Goal: Purchase product/service

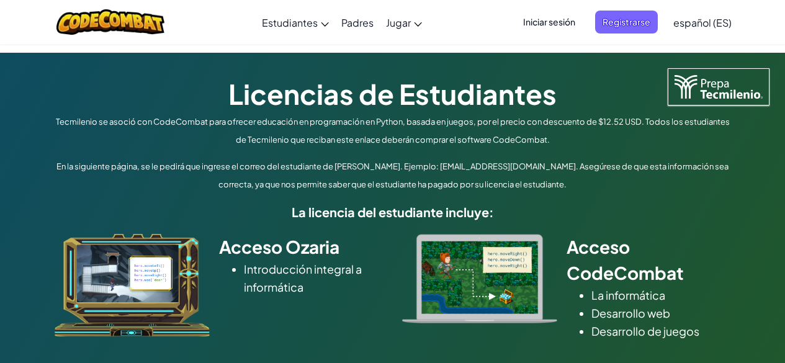
scroll to position [400, 0]
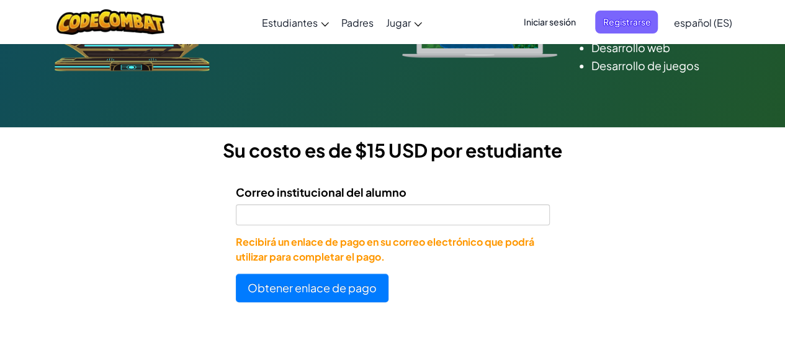
scroll to position [264, 0]
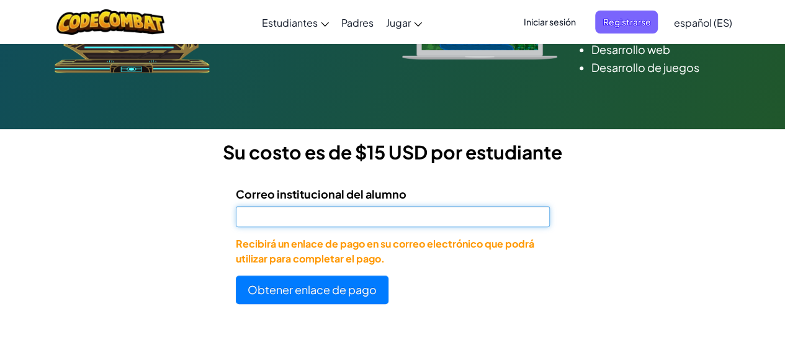
click at [273, 218] on input "Correo institucional del alumno" at bounding box center [393, 216] width 314 height 21
paste input "T07213822"
click at [253, 215] on input "alT07213822" at bounding box center [393, 216] width 314 height 21
click at [299, 217] on input "al07213822" at bounding box center [393, 216] width 314 height 21
type input "al07213822@tecmilenio.mx"
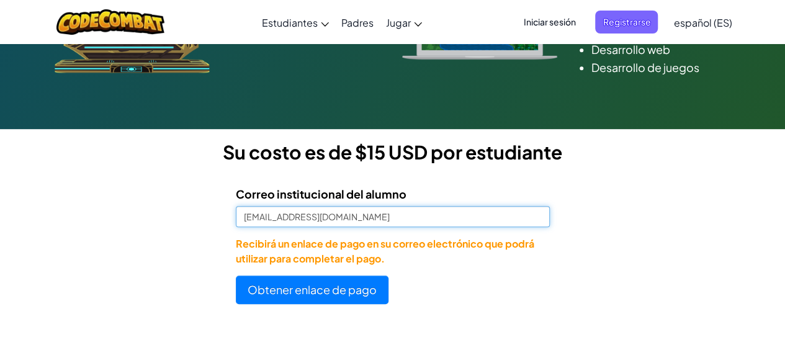
click at [236, 276] on button "Obtener enlace de pago" at bounding box center [312, 290] width 153 height 29
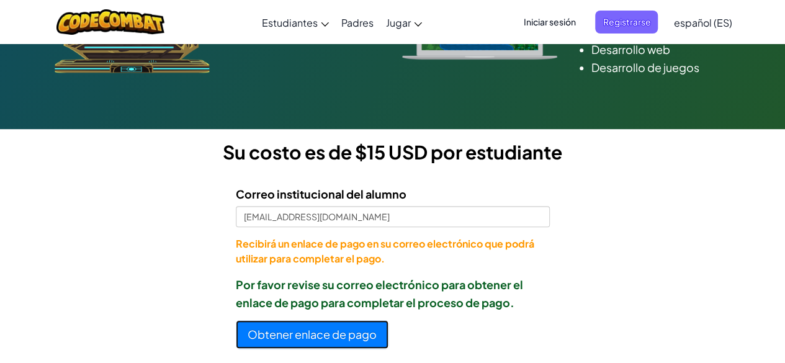
click at [314, 341] on button "Obtener enlace de pago" at bounding box center [312, 334] width 153 height 29
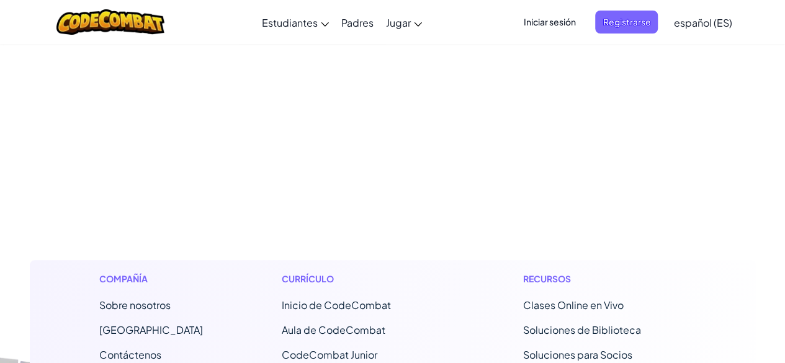
scroll to position [134, 0]
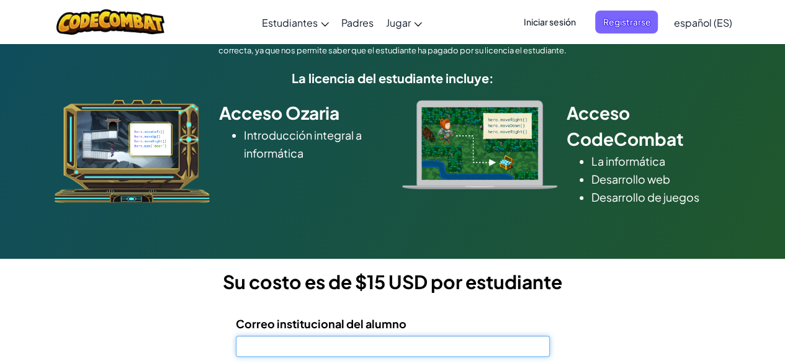
click at [279, 351] on input "Correo institucional del alumno" at bounding box center [393, 346] width 314 height 21
paste input "07211841"
click at [243, 346] on input "07211841" at bounding box center [393, 346] width 314 height 21
click at [307, 339] on input "al07211841" at bounding box center [393, 346] width 314 height 21
type input "[EMAIL_ADDRESS][DOMAIN_NAME]"
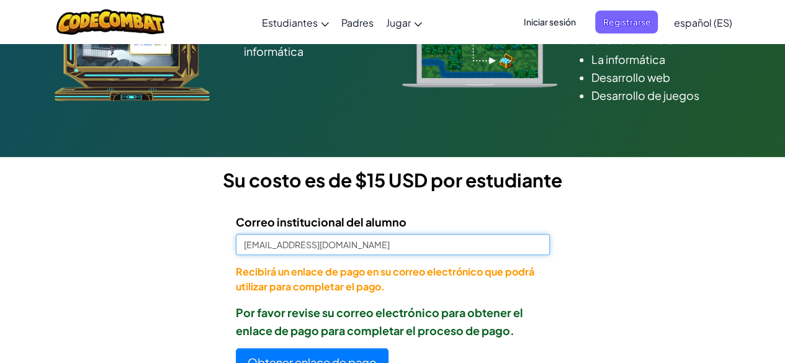
scroll to position [244, 0]
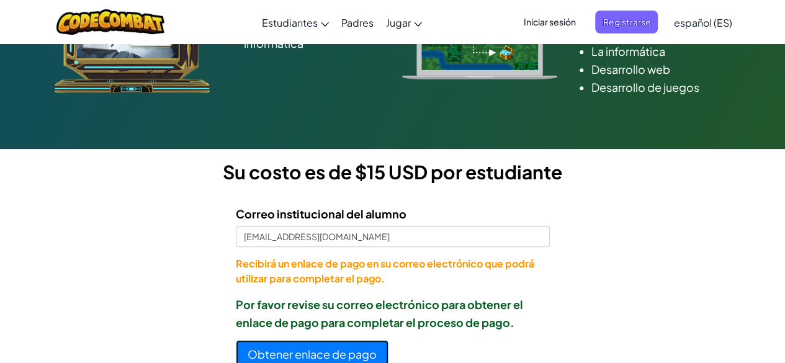
click at [295, 353] on button "Obtener enlace de pago" at bounding box center [312, 354] width 153 height 29
